Goal: Register for event/course

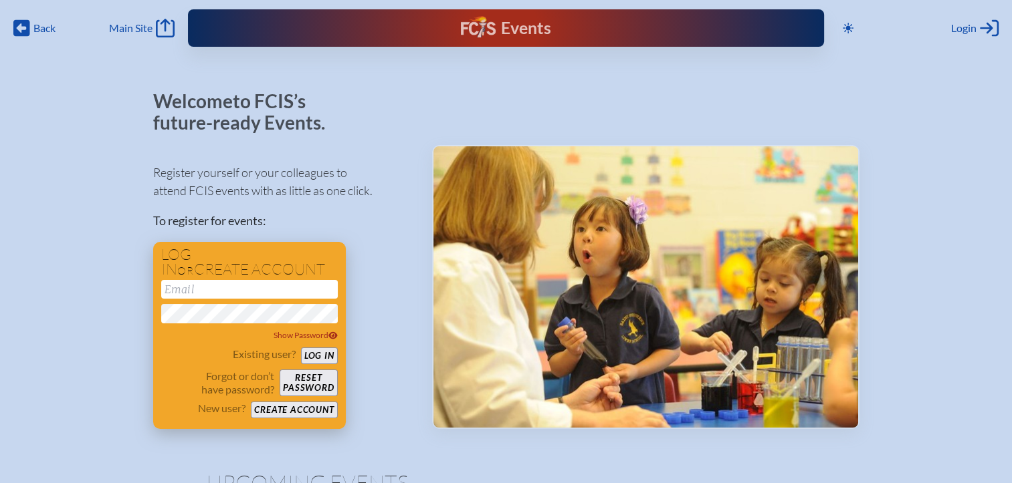
type input "[EMAIL_ADDRESS][DOMAIN_NAME]"
click at [319, 350] on button "Log in" at bounding box center [319, 356] width 37 height 17
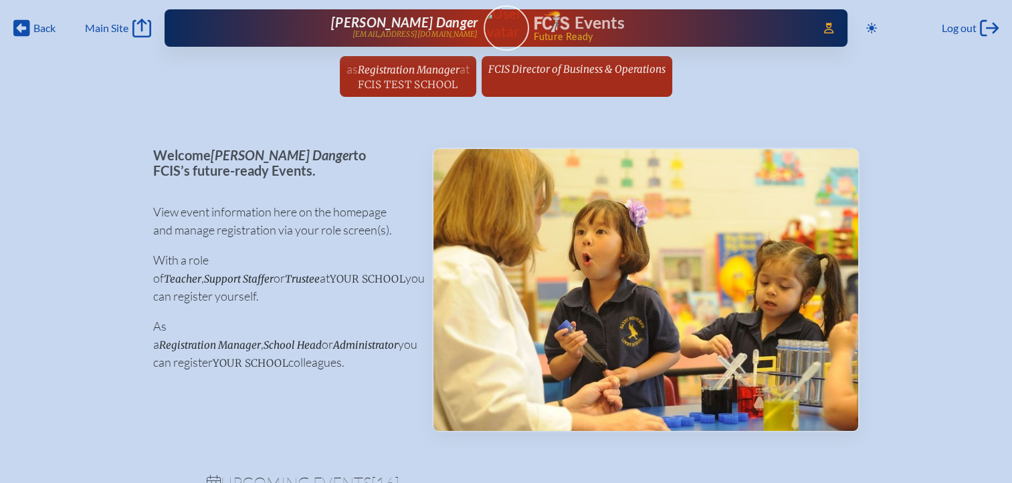
click at [415, 81] on span "FCIS Test School" at bounding box center [408, 84] width 100 height 13
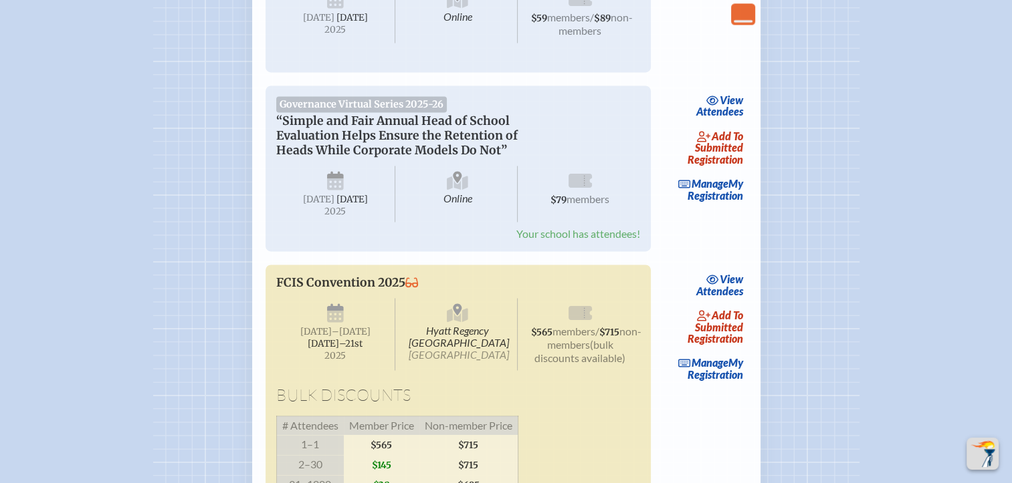
scroll to position [2073, 0]
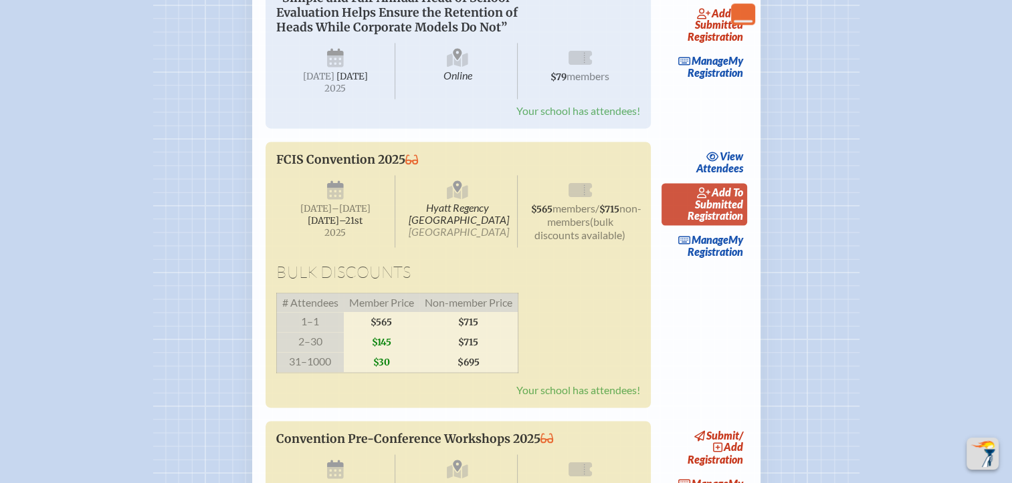
click at [730, 211] on span "add to submitted" at bounding box center [719, 198] width 48 height 25
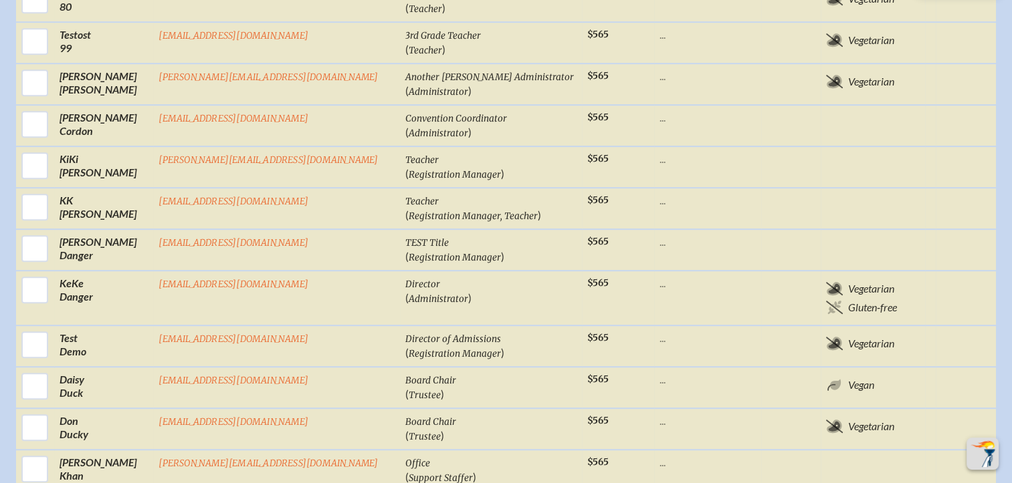
scroll to position [736, 0]
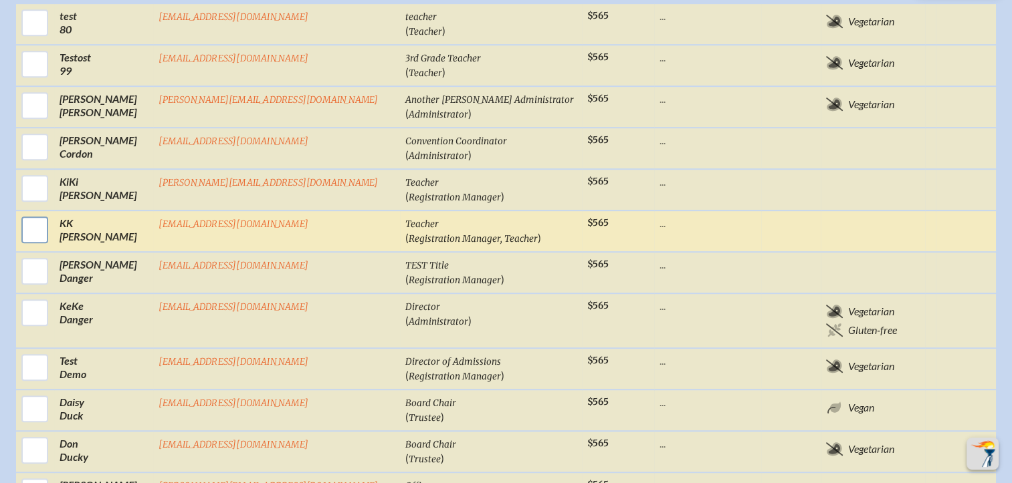
click at [51, 213] on input "checkbox" at bounding box center [34, 229] width 33 height 33
checkbox input "true"
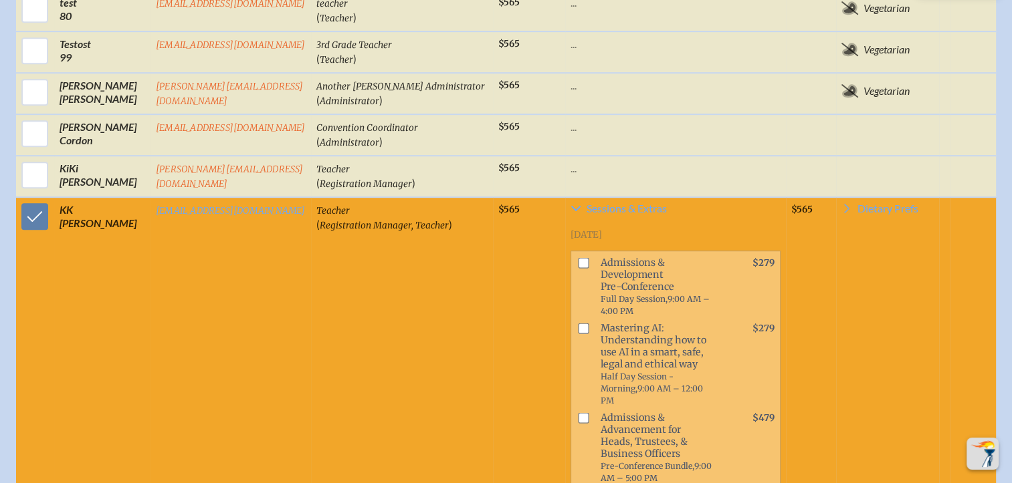
click at [578, 258] on input "checkbox" at bounding box center [583, 263] width 11 height 11
checkbox input "true"
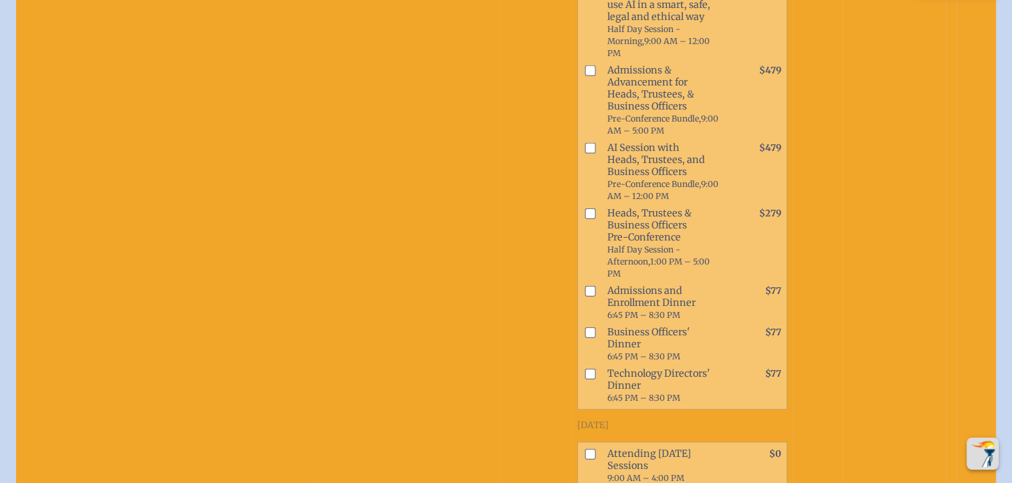
scroll to position [1150, 0]
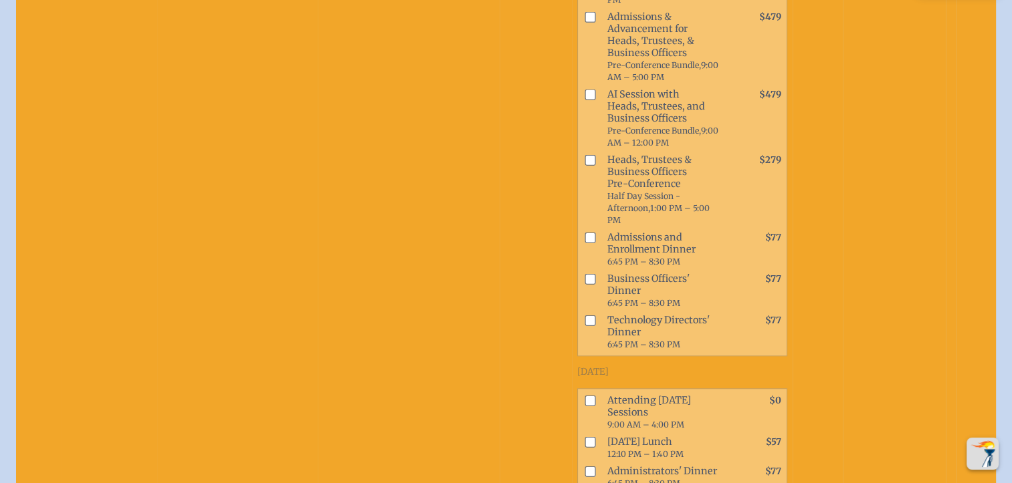
click at [584, 316] on input "checkbox" at bounding box center [589, 321] width 11 height 11
checkbox input "true"
click at [584, 395] on input "checkbox" at bounding box center [589, 400] width 11 height 11
checkbox input "true"
click at [584, 437] on input "checkbox" at bounding box center [589, 442] width 11 height 11
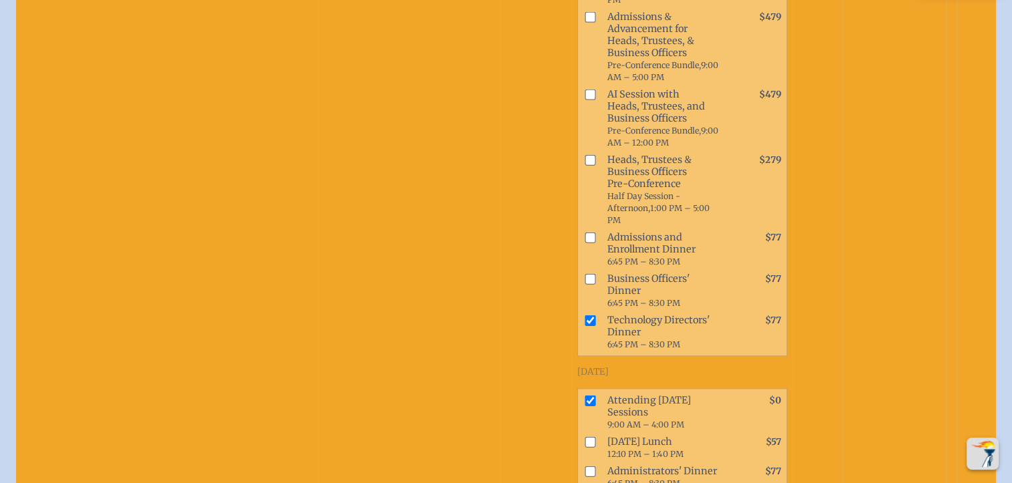
checkbox input "true"
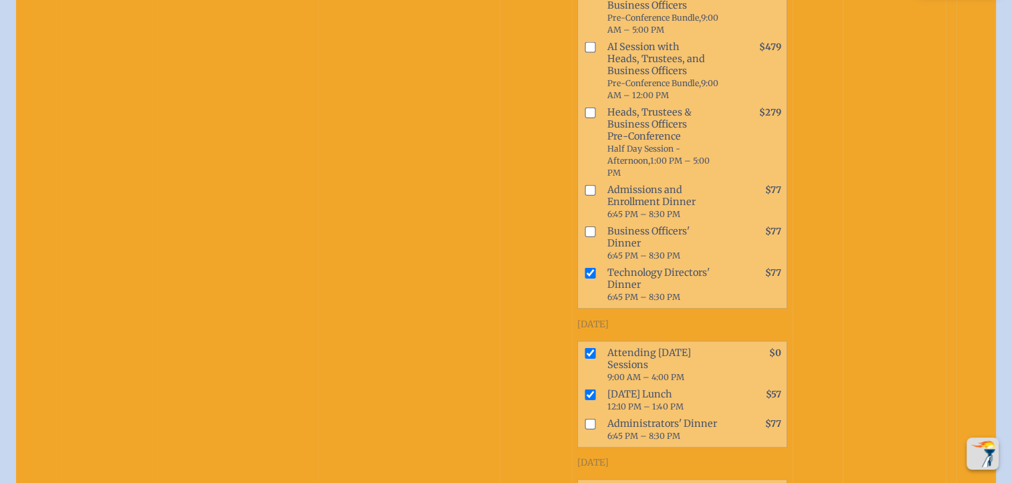
scroll to position [1217, 0]
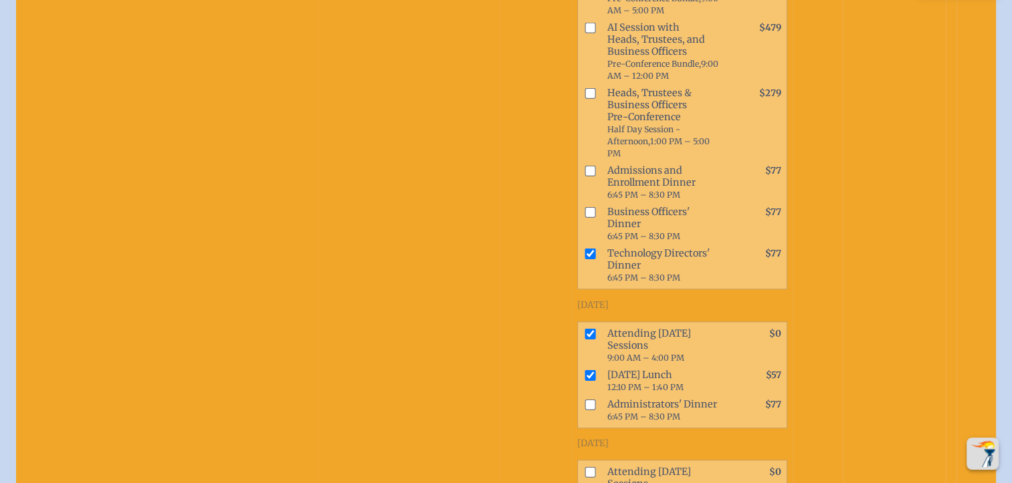
click at [584, 467] on input "checkbox" at bounding box center [589, 472] width 11 height 11
checkbox input "true"
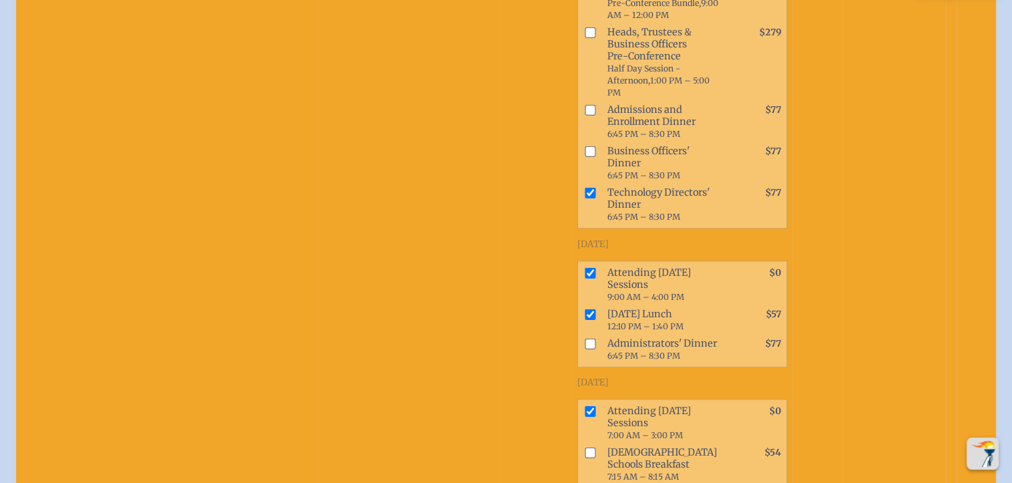
scroll to position [1418, 0]
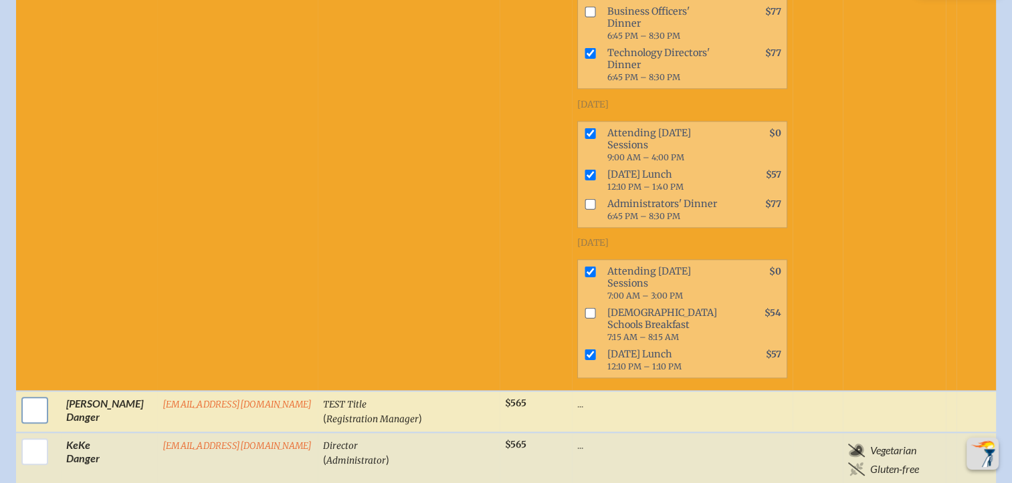
click at [29, 394] on input "checkbox" at bounding box center [34, 410] width 33 height 33
checkbox input "true"
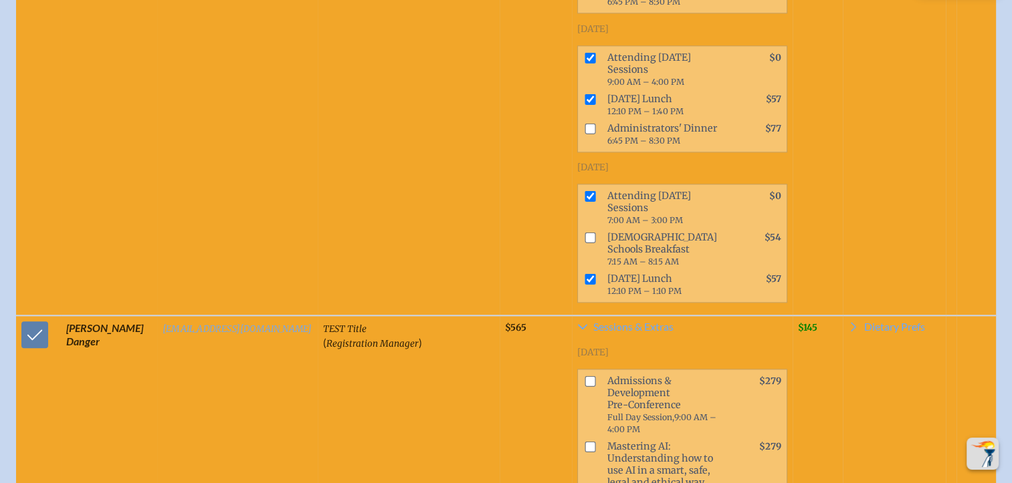
scroll to position [1551, 0]
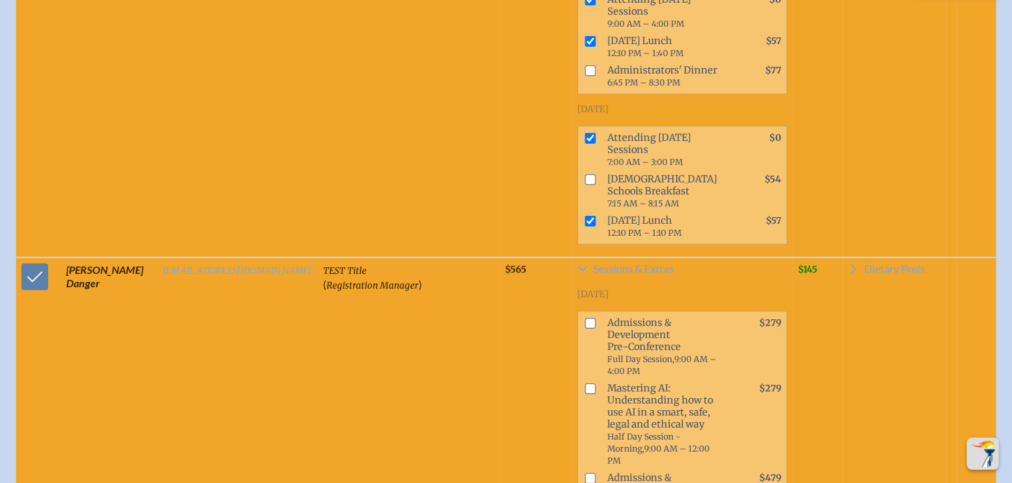
click at [584, 473] on input "checkbox" at bounding box center [589, 478] width 11 height 11
checkbox input "true"
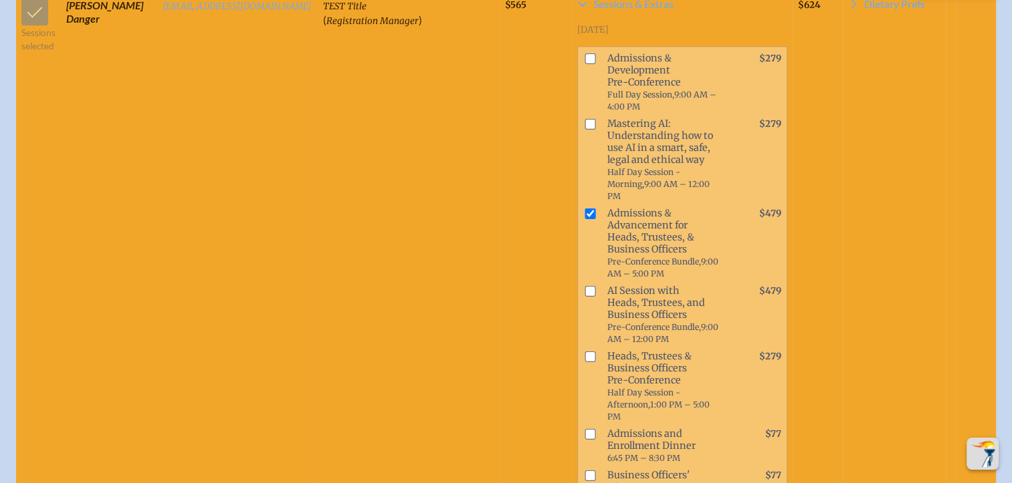
scroll to position [1819, 0]
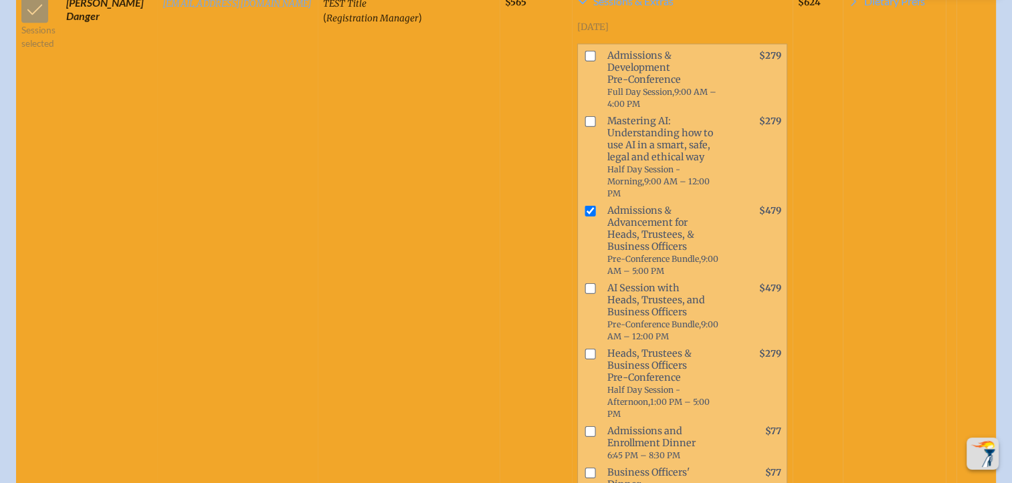
click at [584, 467] on input "checkbox" at bounding box center [589, 472] width 11 height 11
checkbox input "true"
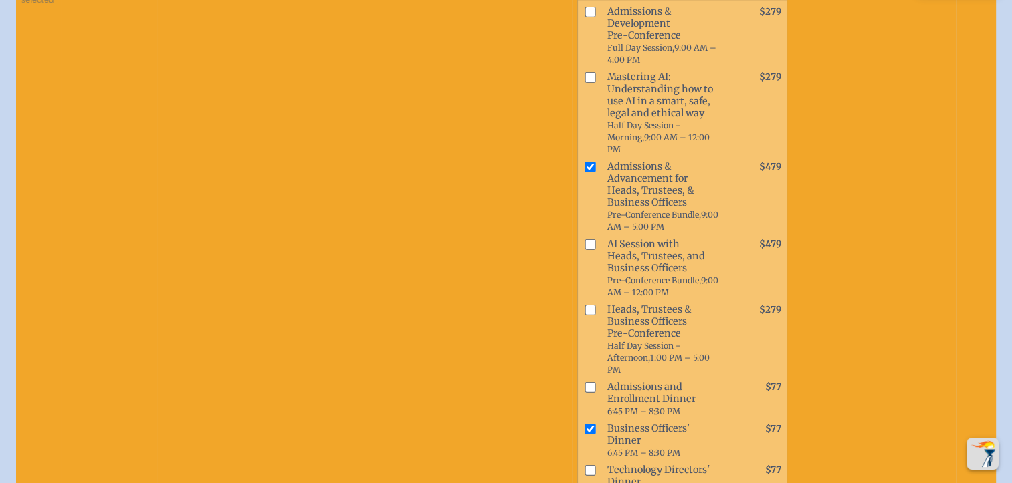
scroll to position [1952, 0]
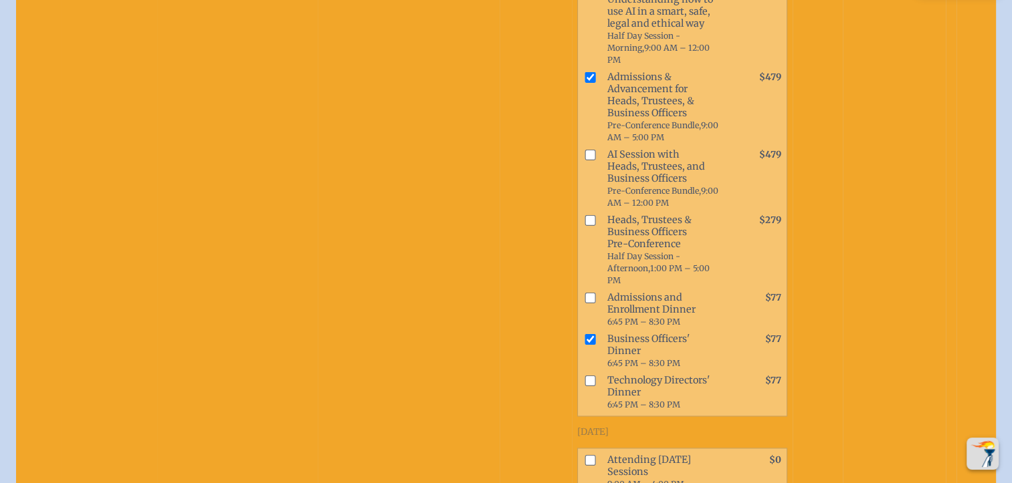
click at [584, 455] on input "checkbox" at bounding box center [589, 460] width 11 height 11
checkbox input "true"
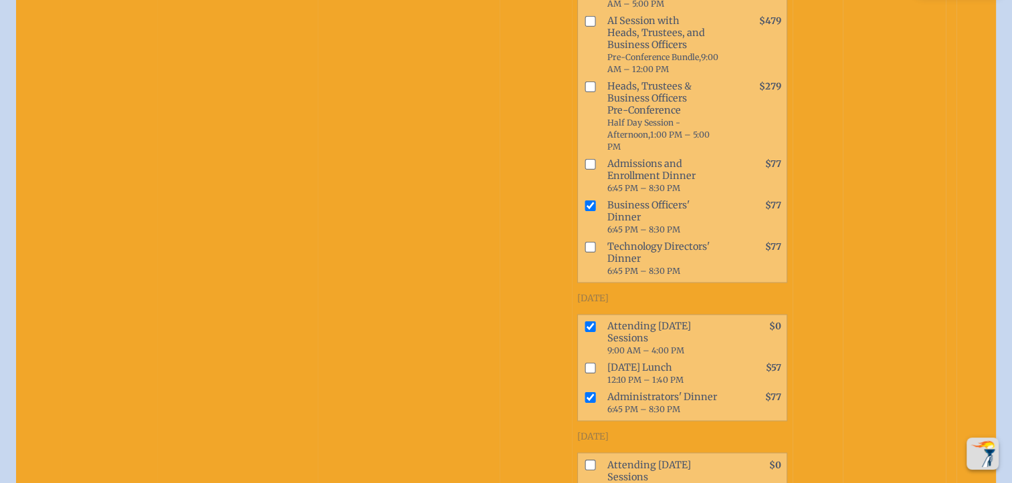
click at [584, 460] on input "checkbox" at bounding box center [589, 465] width 11 height 11
checkbox input "true"
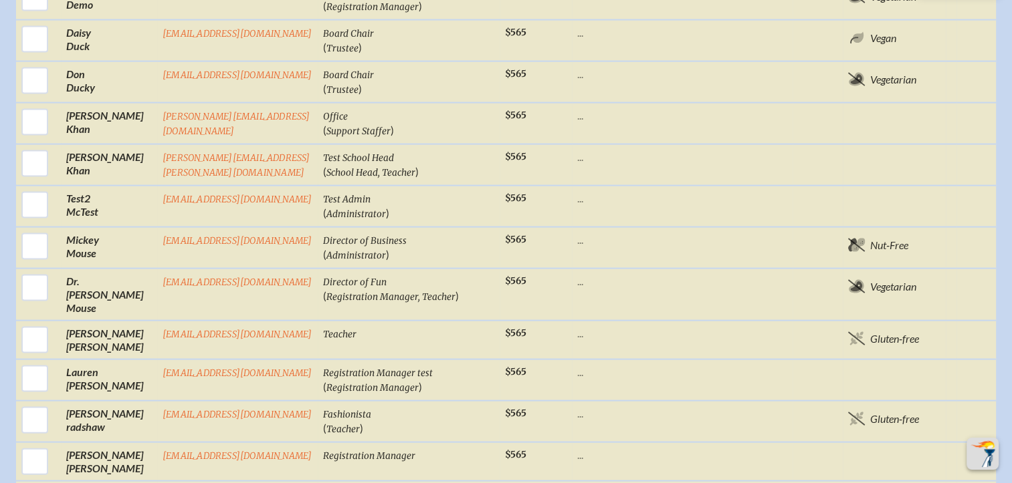
scroll to position [2755, 0]
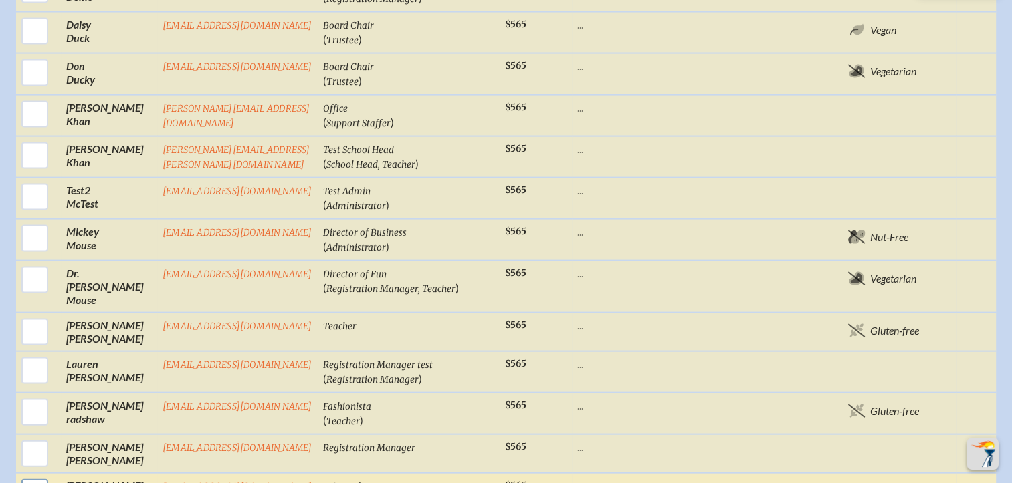
checkbox input "true"
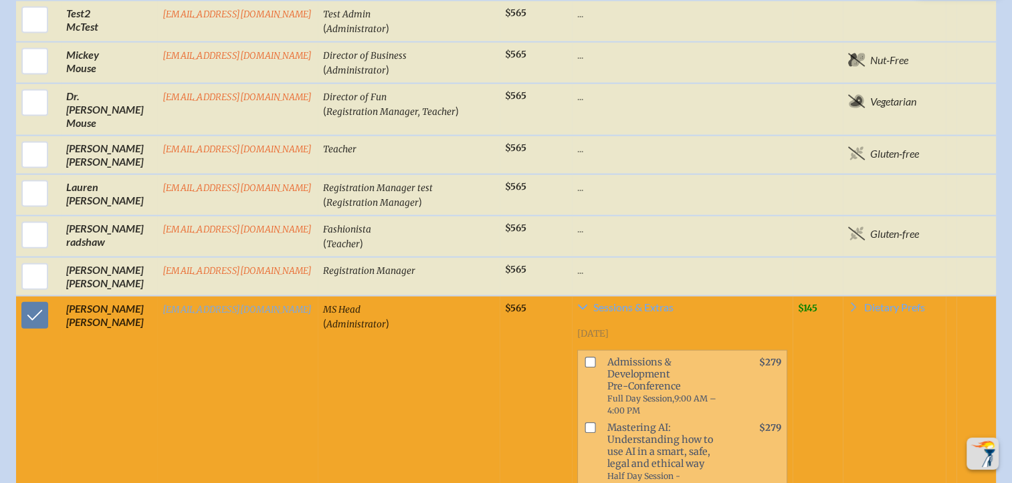
scroll to position [2955, 0]
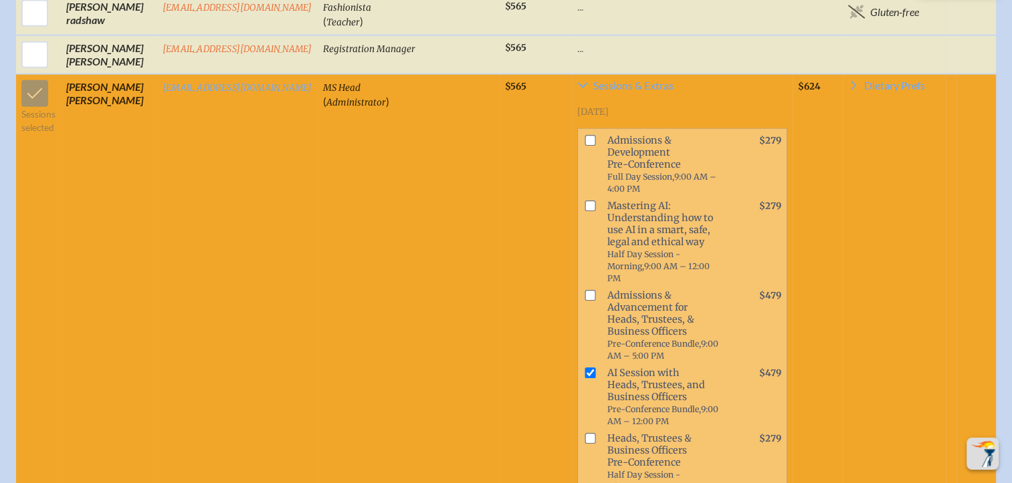
scroll to position [3156, 0]
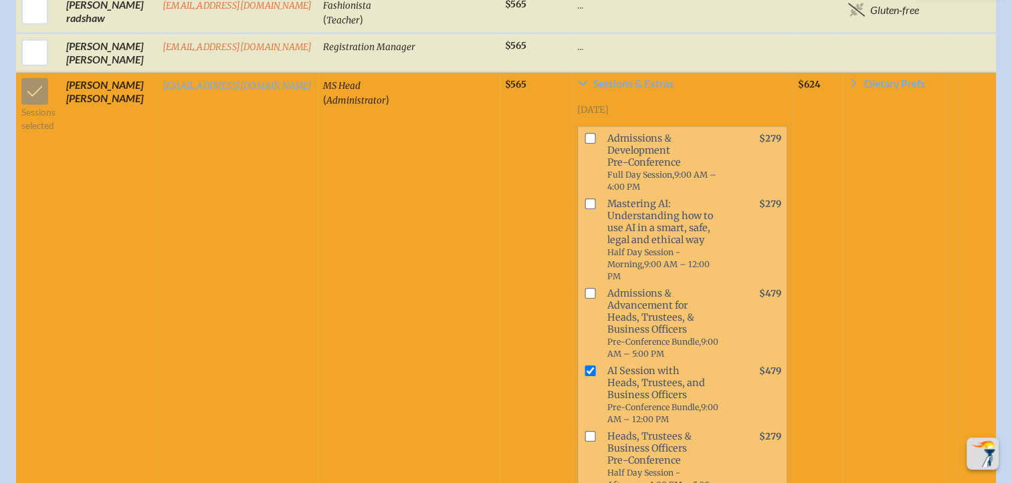
click at [584, 366] on input "checkbox" at bounding box center [589, 371] width 11 height 11
checkbox input "false"
click at [584, 431] on input "checkbox" at bounding box center [589, 436] width 11 height 11
checkbox input "true"
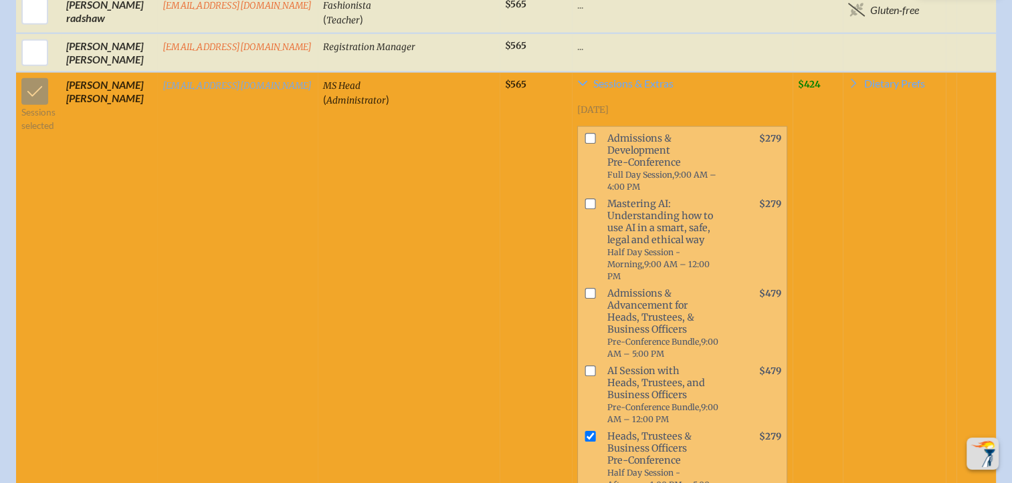
checkbox input "true"
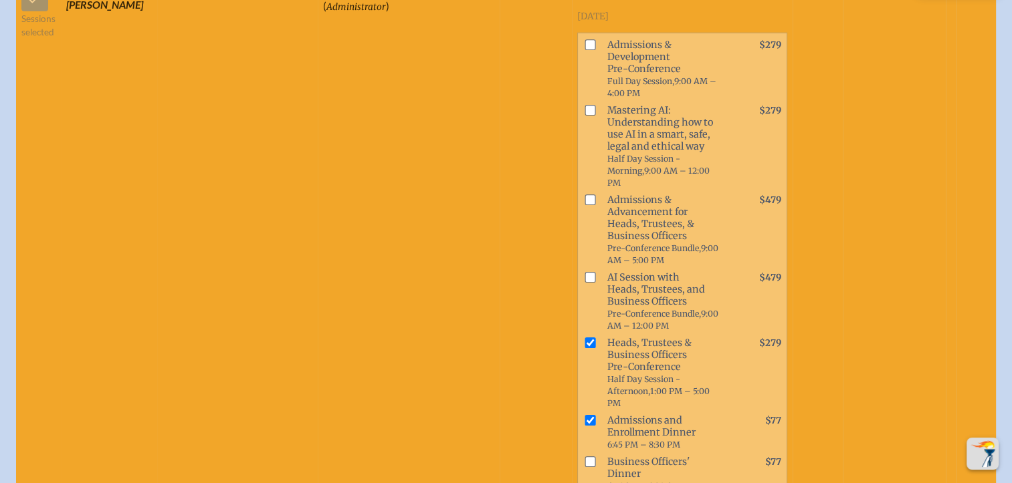
scroll to position [3357, 0]
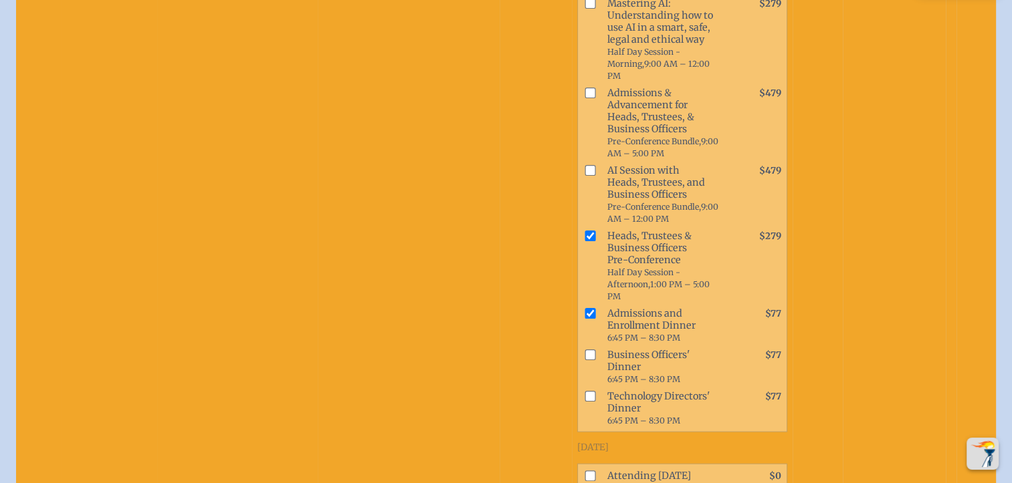
click at [584, 471] on input "checkbox" at bounding box center [589, 476] width 11 height 11
checkbox input "true"
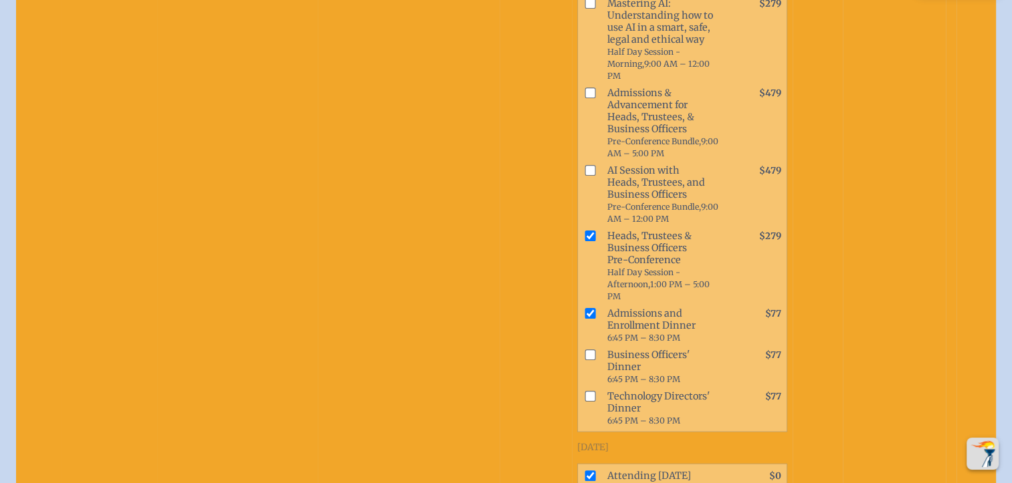
checkbox input "true"
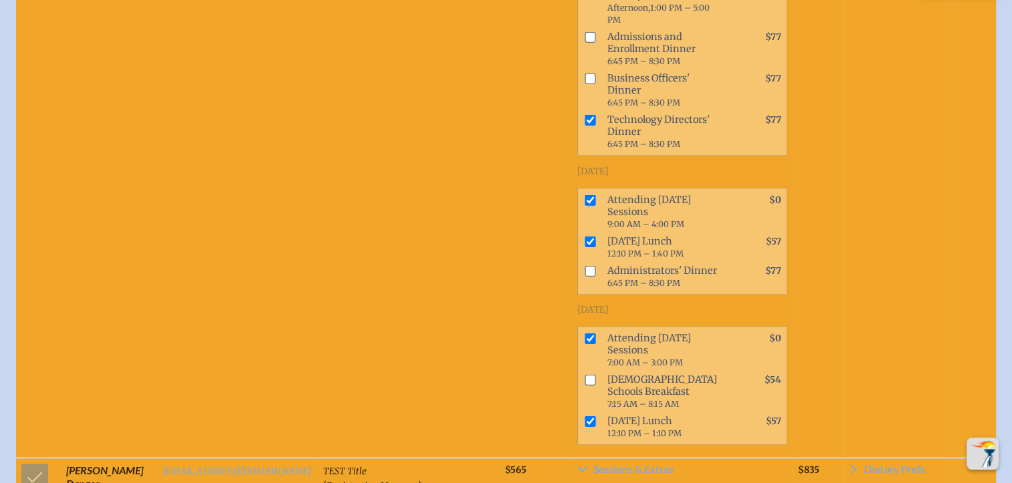
scroll to position [1351, 0]
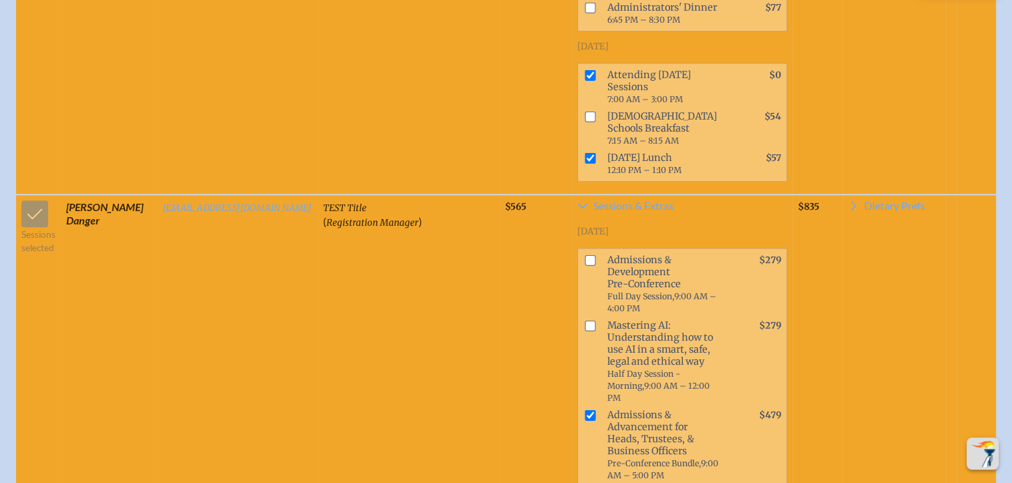
scroll to position [1618, 0]
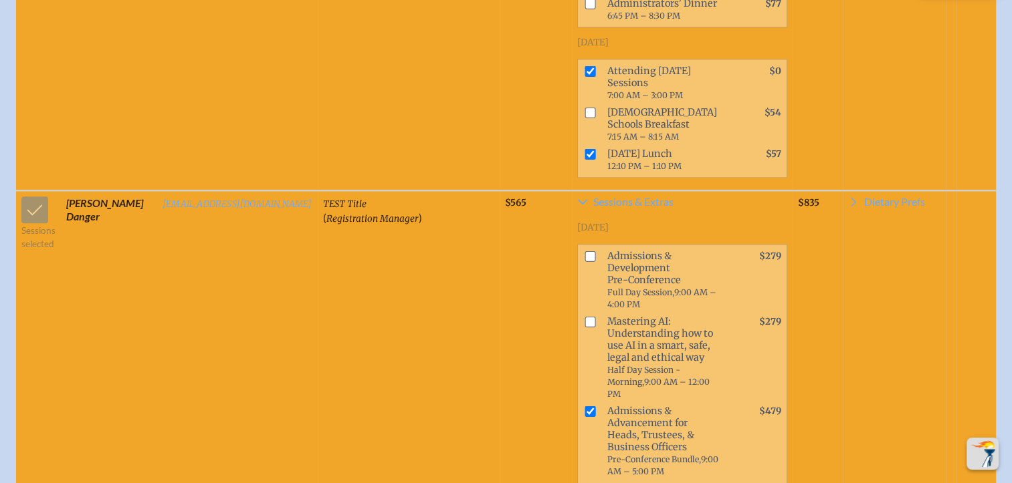
click at [584, 406] on input "checkbox" at bounding box center [589, 411] width 11 height 11
checkbox input "false"
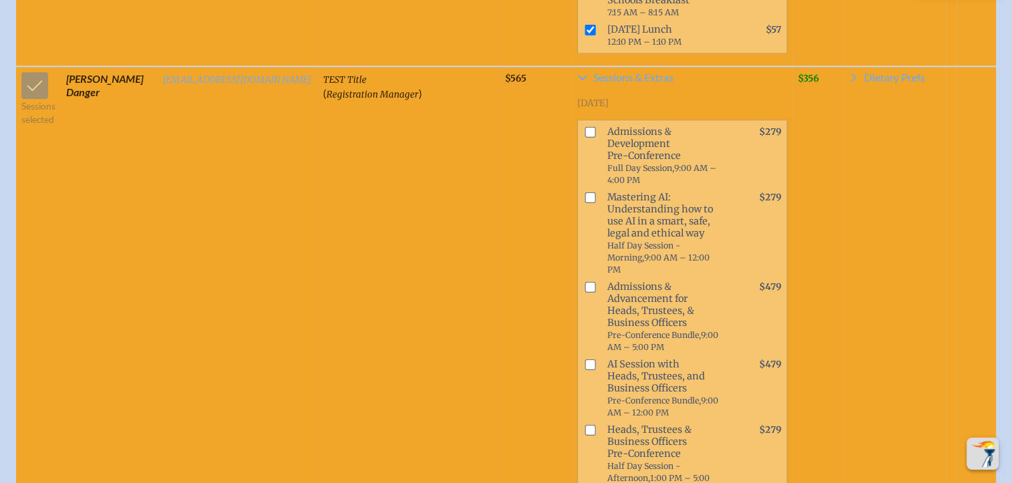
scroll to position [1886, 0]
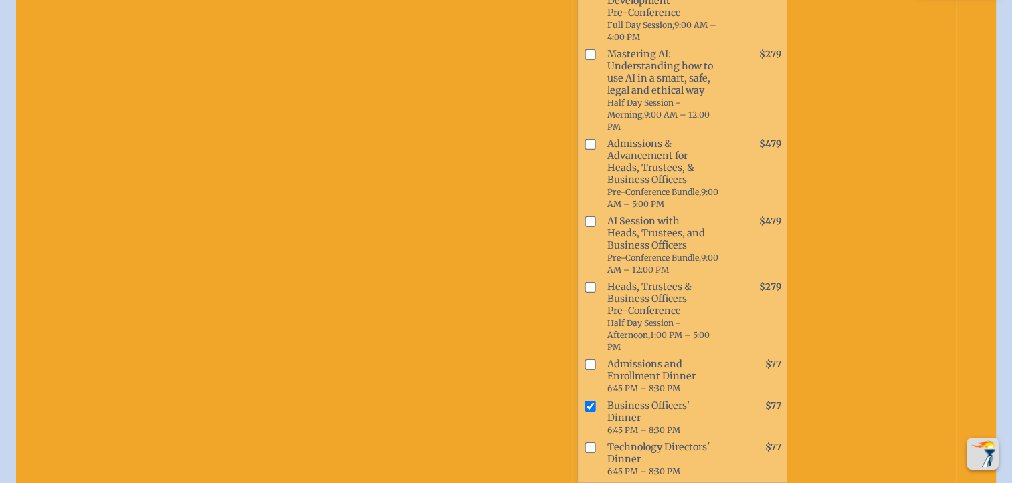
click at [584, 401] on input "checkbox" at bounding box center [589, 406] width 11 height 11
checkbox input "false"
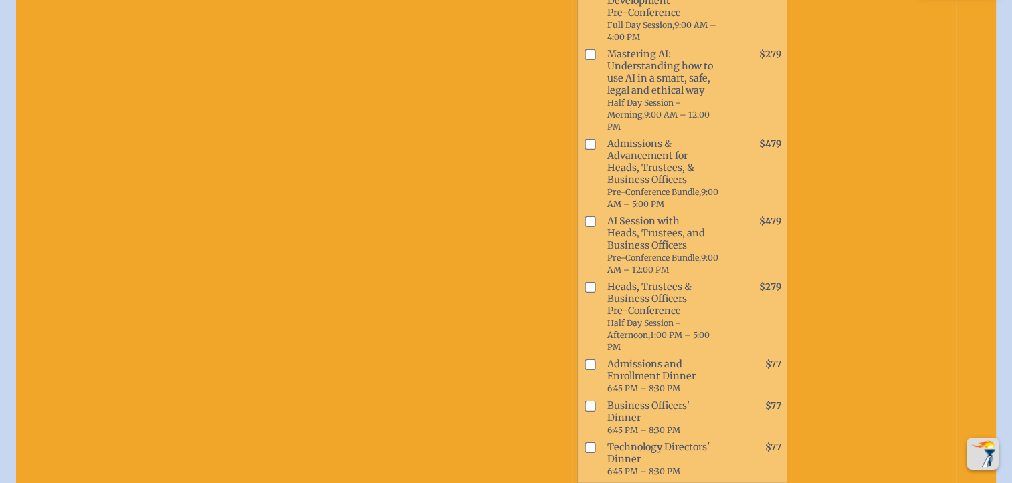
checkbox input "false"
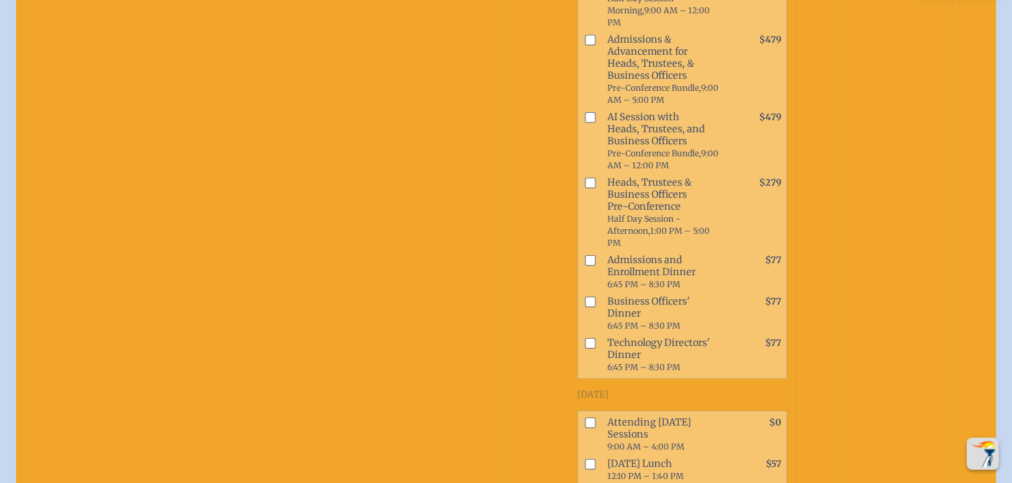
scroll to position [2153, 0]
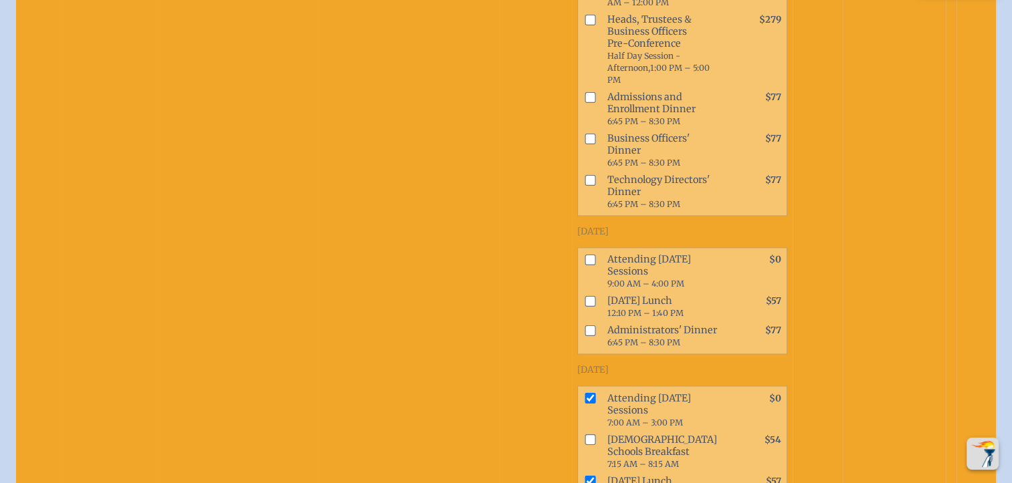
click at [584, 393] on input "checkbox" at bounding box center [589, 398] width 11 height 11
checkbox input "false"
drag, startPoint x: 565, startPoint y: 298, endPoint x: 543, endPoint y: 291, distance: 23.3
click at [584, 476] on input "checkbox" at bounding box center [589, 481] width 11 height 11
checkbox input "false"
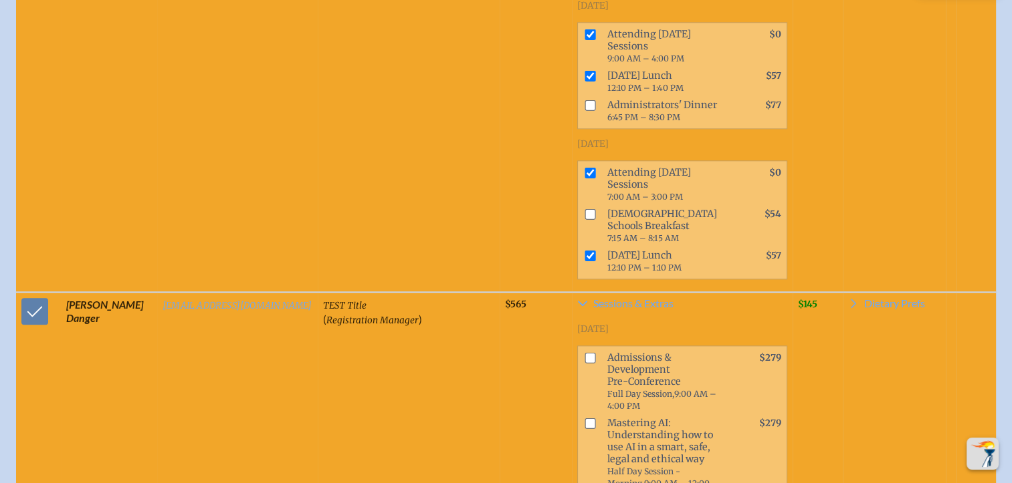
scroll to position [1418, 0]
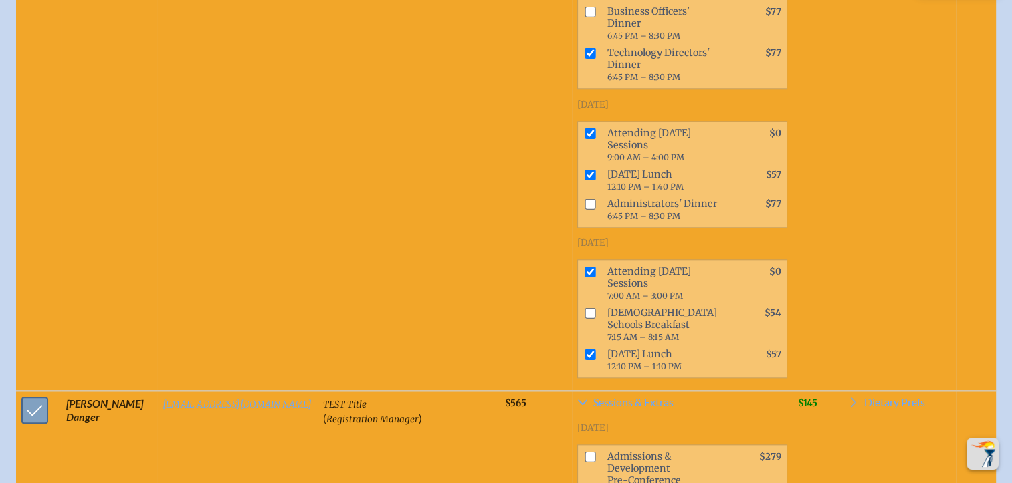
click at [21, 394] on input "checkbox" at bounding box center [34, 410] width 33 height 33
checkbox input "false"
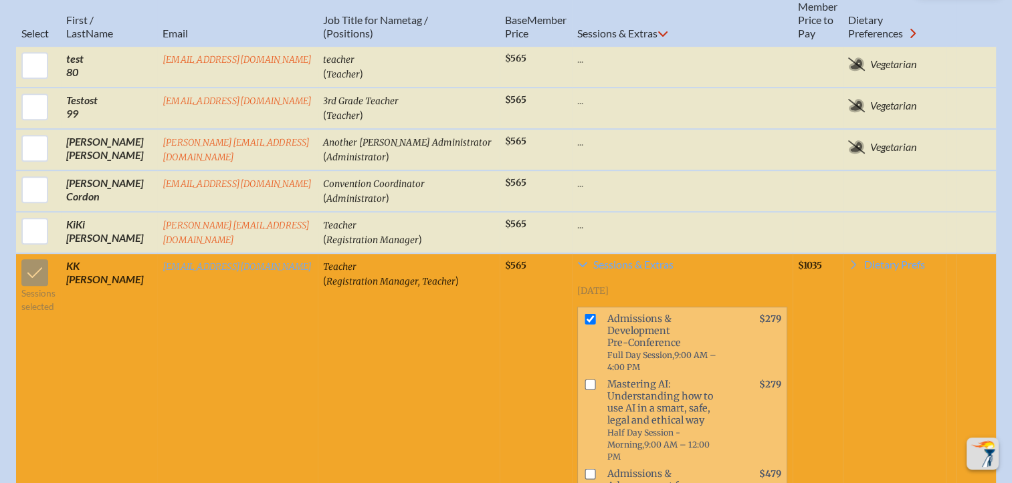
scroll to position [548, 0]
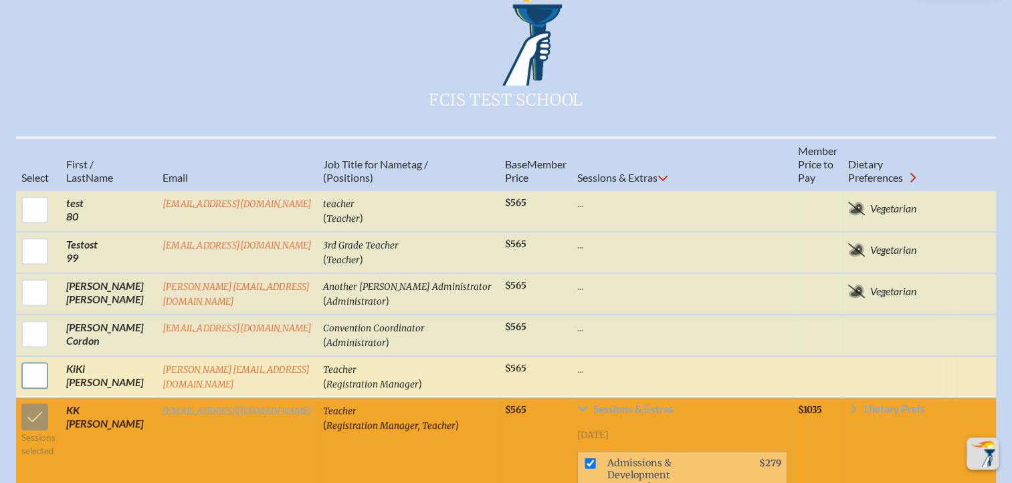
click at [21, 359] on input "checkbox" at bounding box center [34, 375] width 33 height 33
checkbox input "true"
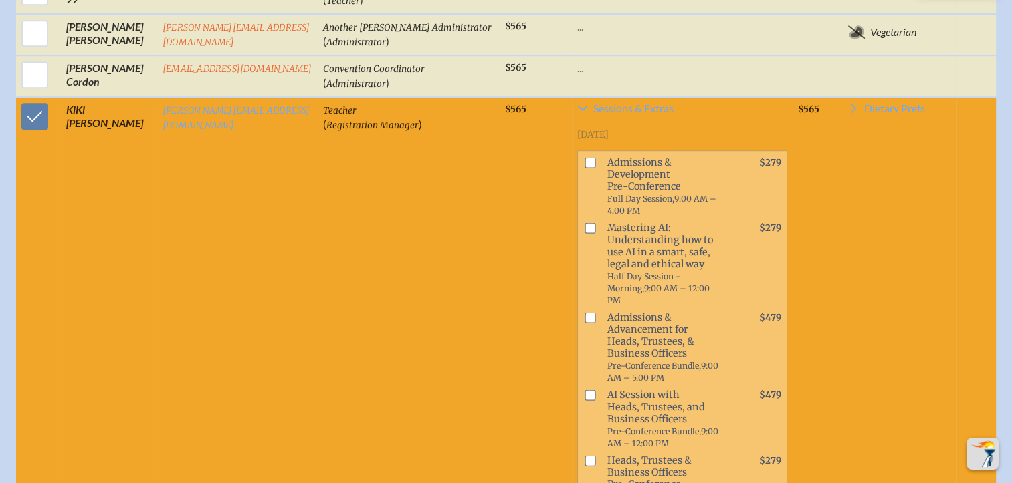
scroll to position [883, 0]
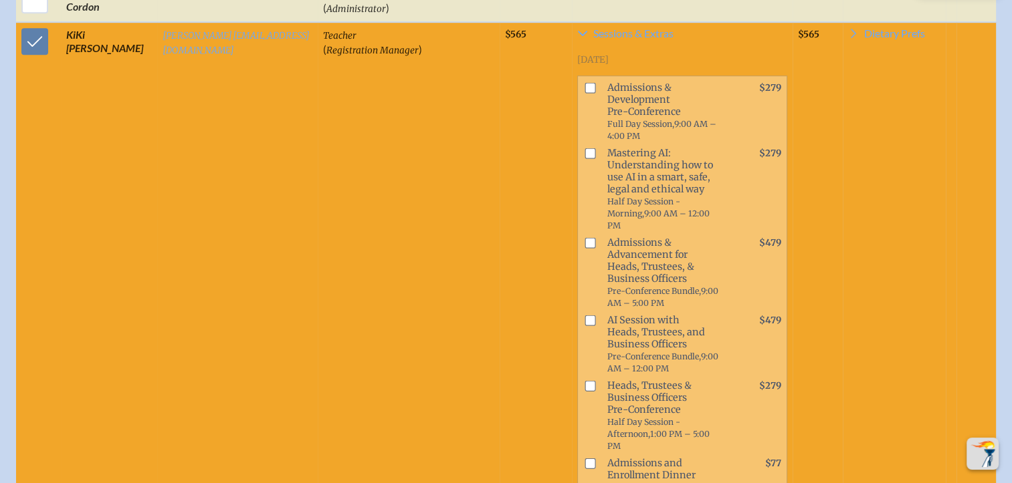
click at [584, 238] on input "checkbox" at bounding box center [589, 243] width 11 height 11
checkbox input "true"
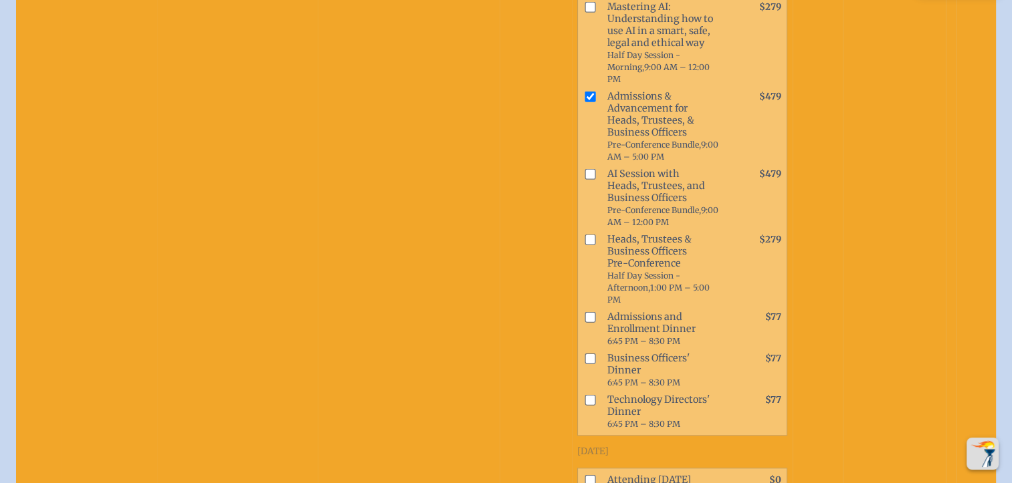
scroll to position [1083, 0]
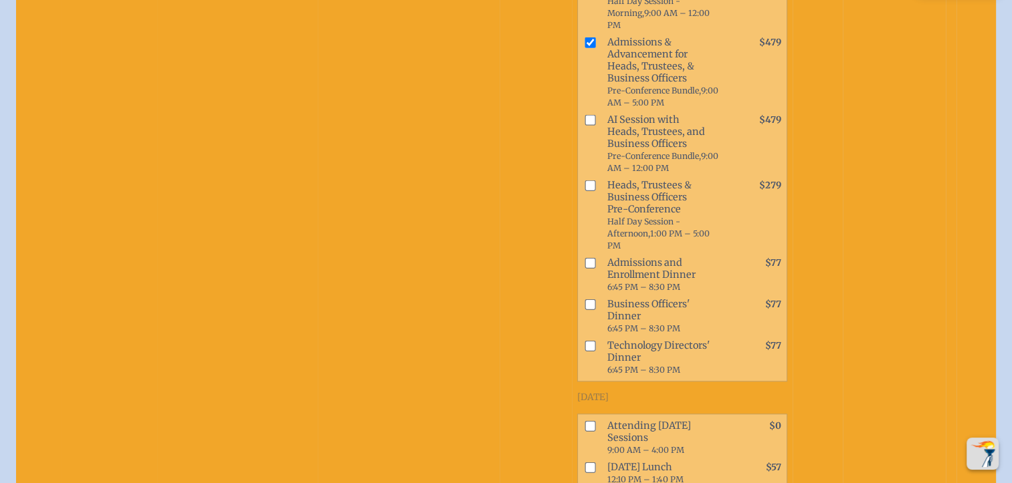
click at [584, 300] on input "checkbox" at bounding box center [589, 305] width 11 height 11
checkbox input "true"
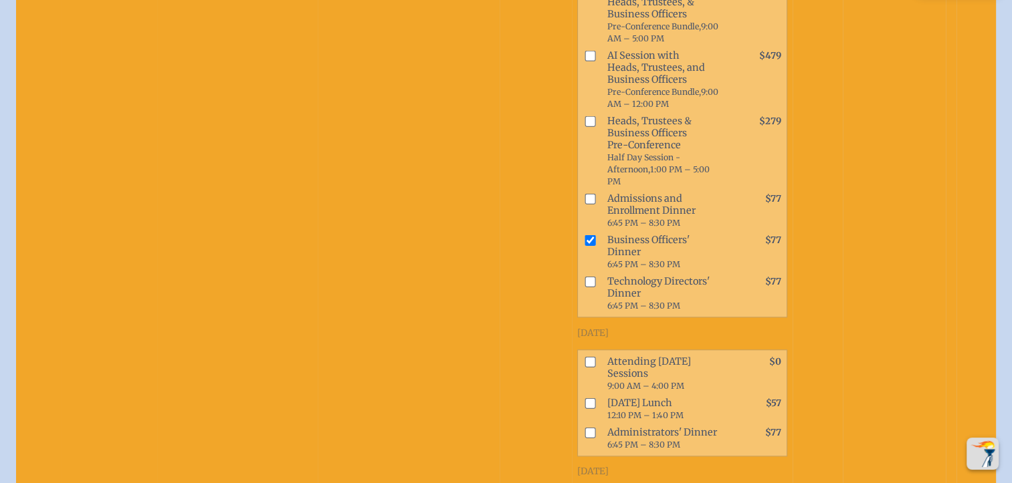
scroll to position [1217, 0]
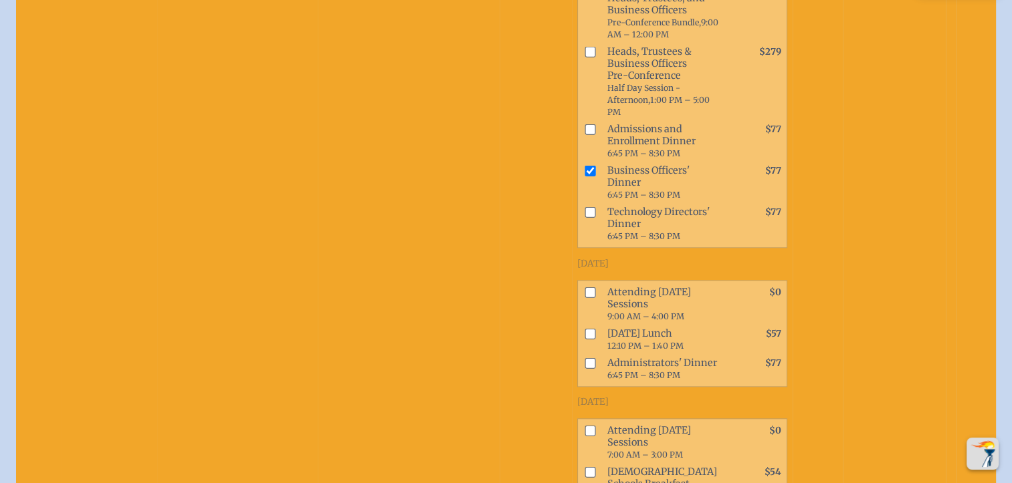
click at [584, 287] on input "checkbox" at bounding box center [589, 292] width 11 height 11
checkbox input "true"
click at [584, 328] on input "checkbox" at bounding box center [589, 333] width 11 height 11
checkbox input "true"
click at [584, 425] on input "checkbox" at bounding box center [589, 430] width 11 height 11
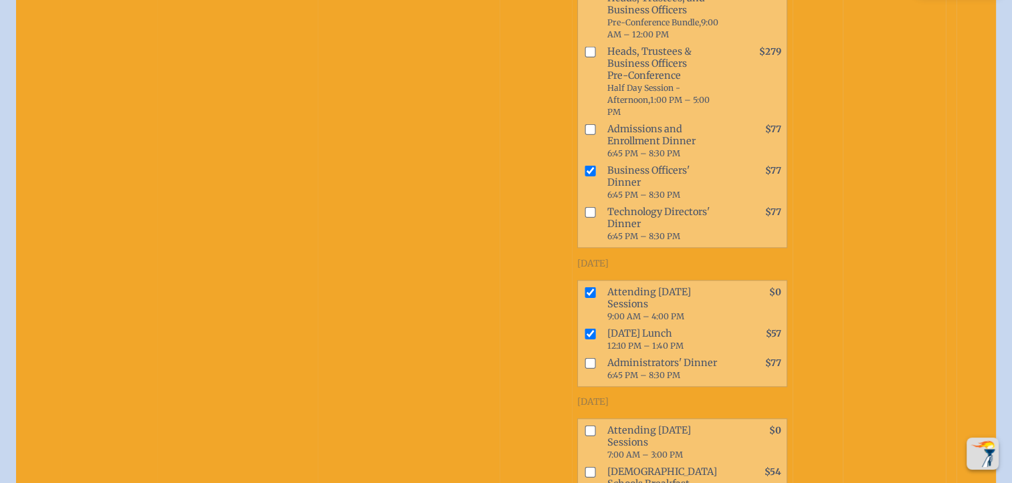
checkbox input "true"
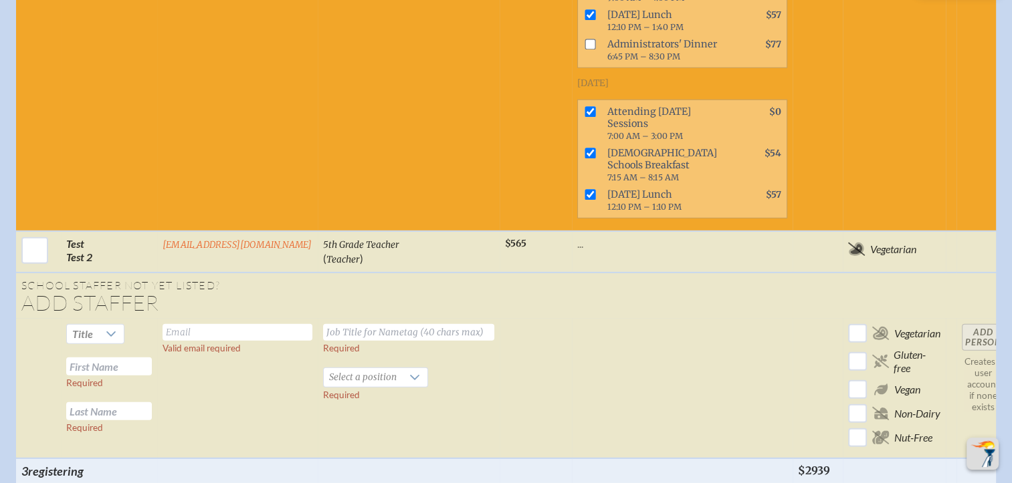
scroll to position [3892, 0]
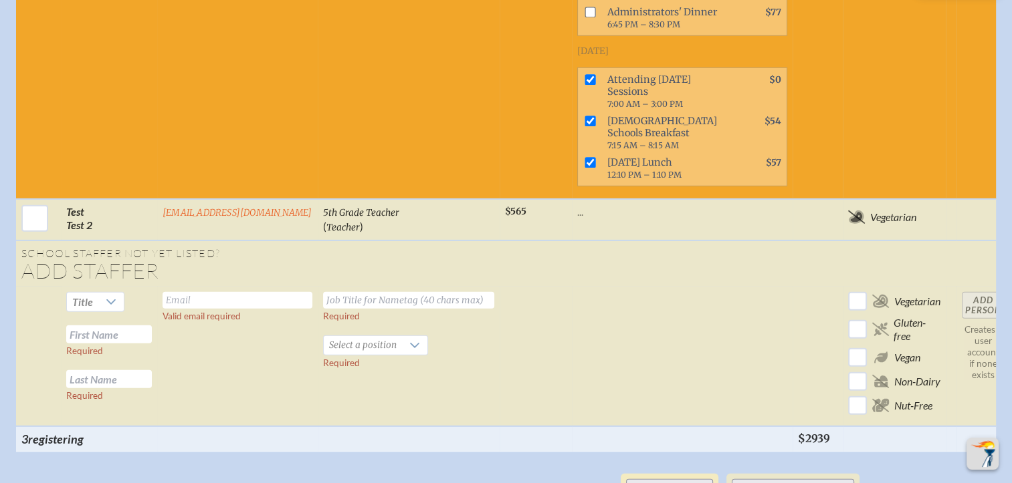
click at [674, 479] on button "Pay by Check" at bounding box center [669, 488] width 87 height 19
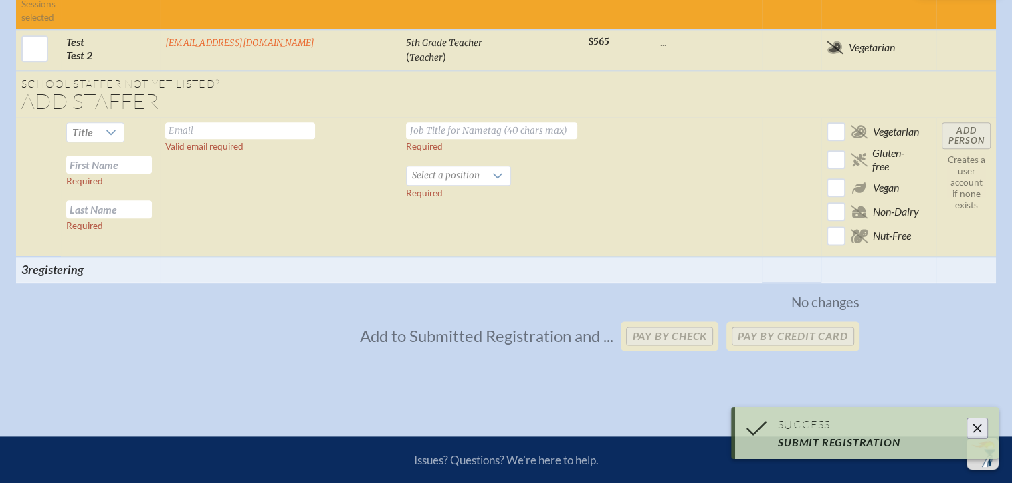
scroll to position [2154, 0]
